Goal: Task Accomplishment & Management: Use online tool/utility

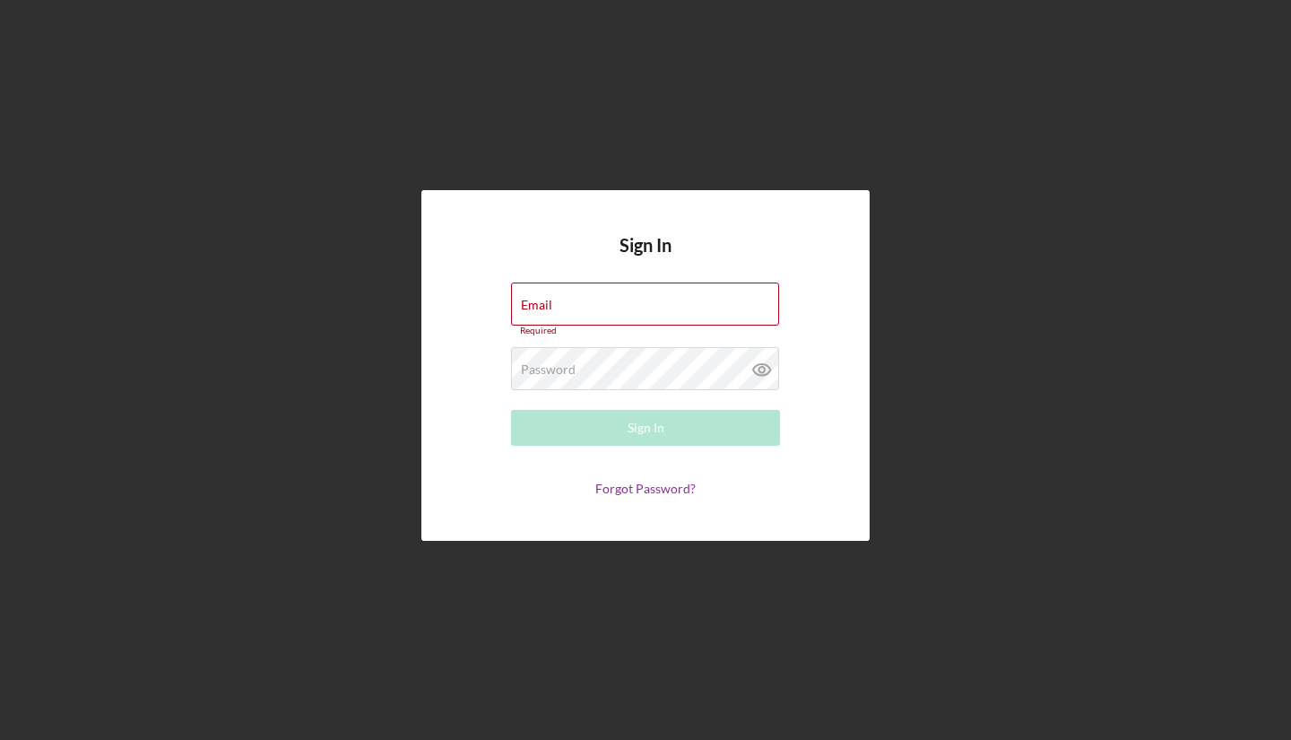
click at [653, 303] on div "Email Required" at bounding box center [645, 309] width 269 height 54
click at [656, 315] on input "Email" at bounding box center [645, 303] width 268 height 43
type input "[EMAIL_ADDRESS][DOMAIN_NAME]"
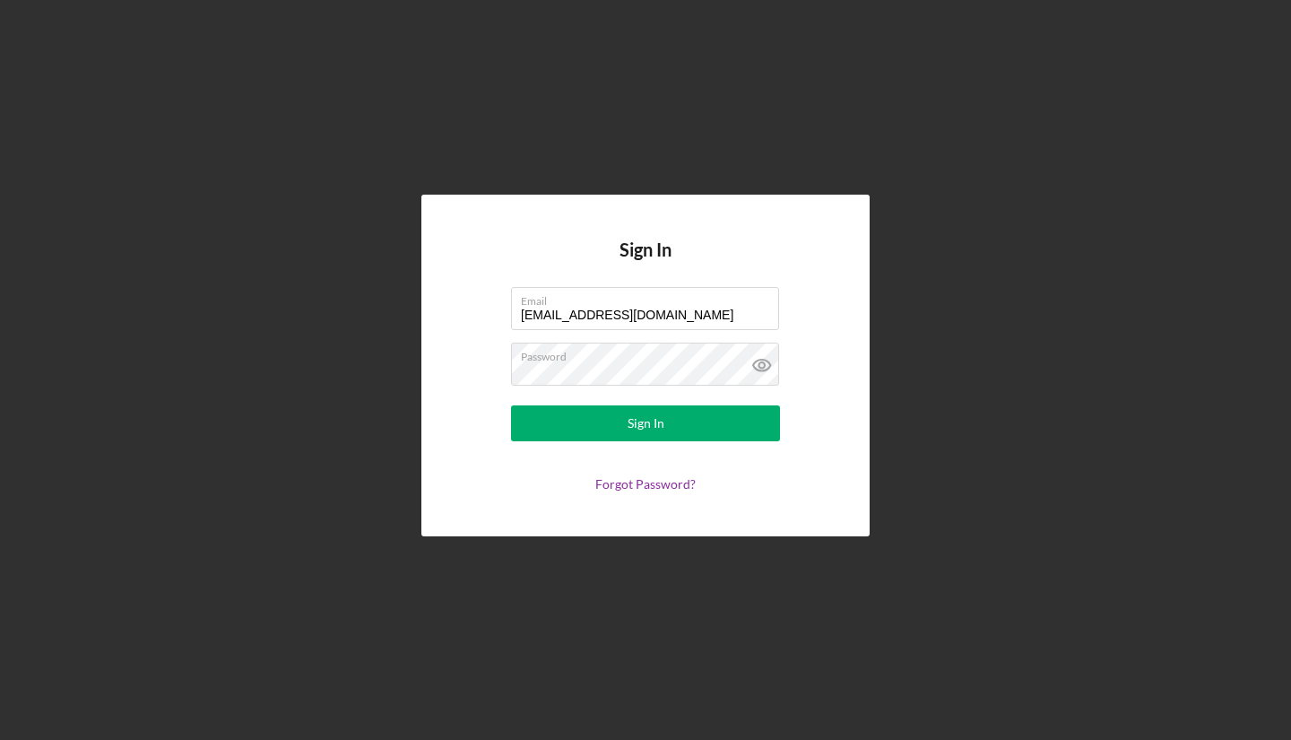
click at [647, 421] on div "Sign In" at bounding box center [646, 423] width 37 height 36
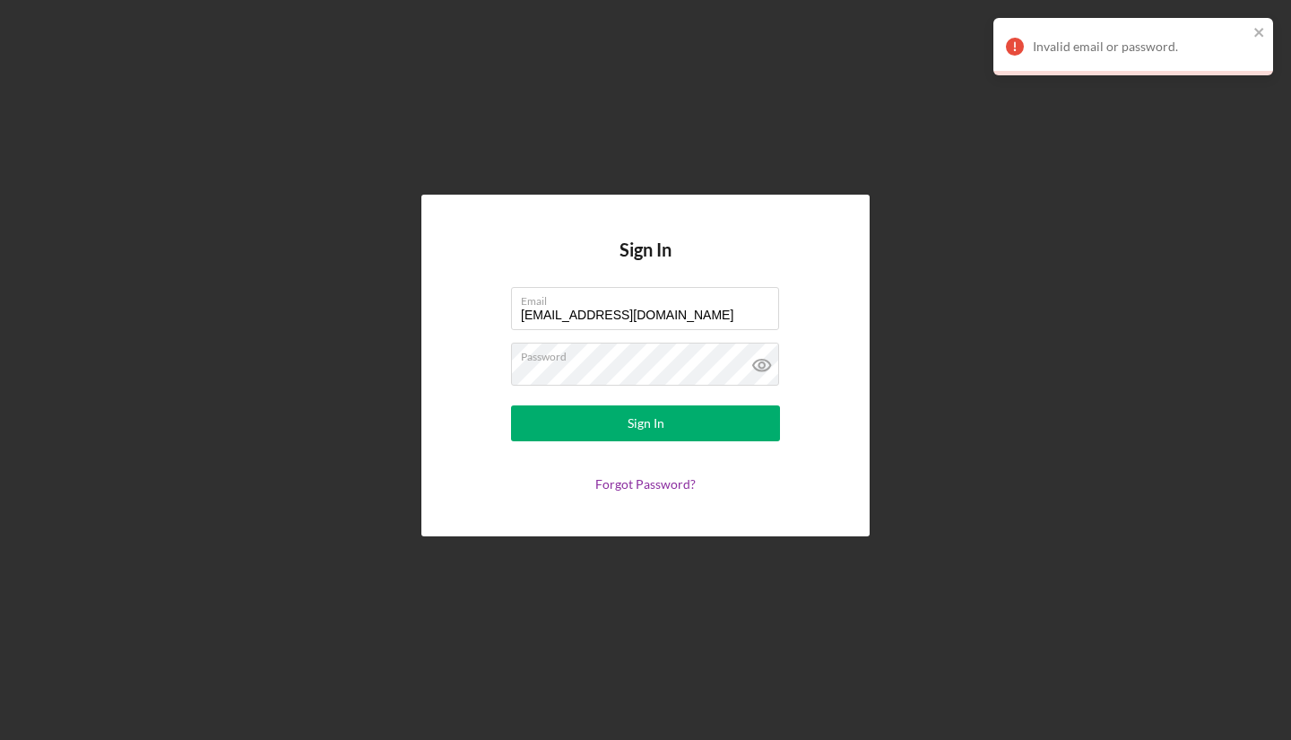
click at [630, 421] on div "Sign In" at bounding box center [646, 423] width 37 height 36
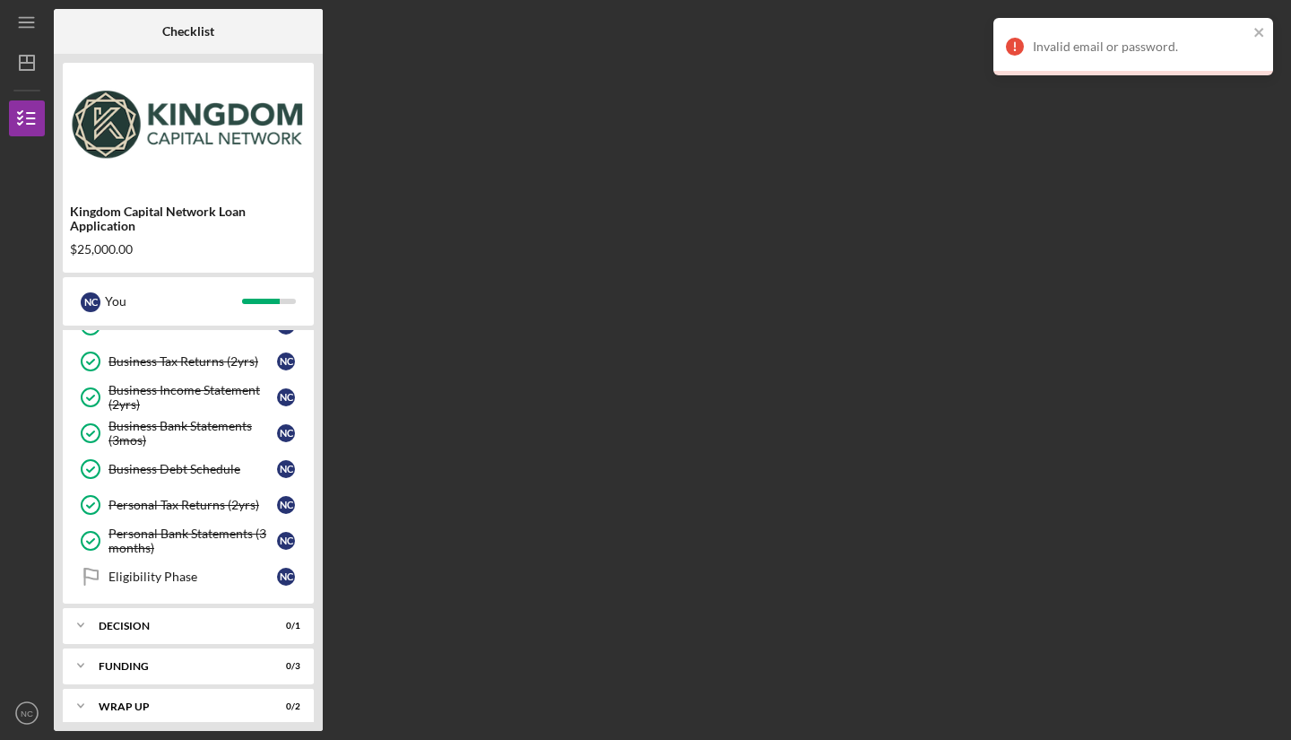
scroll to position [430, 0]
